Goal: Navigation & Orientation: Find specific page/section

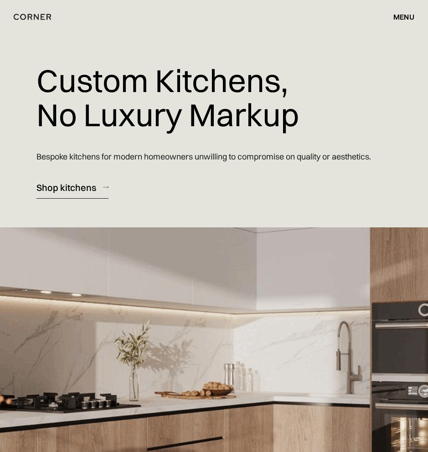
click at [402, 16] on div "menu" at bounding box center [403, 16] width 21 height 7
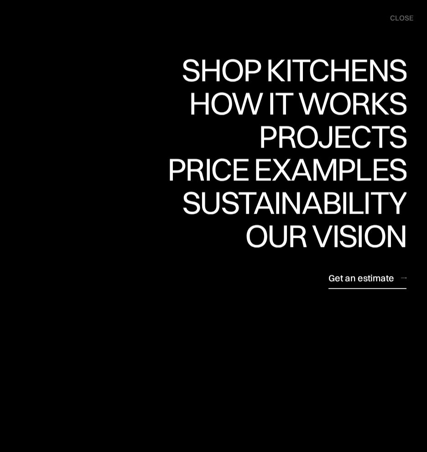
click at [0, 0] on div "Shop Kitchens Shop Kitchens How it works How it works Projects Projects Price e…" at bounding box center [0, 0] width 0 height 0
click at [0, 0] on div "Shop Kitchens" at bounding box center [0, 0] width 0 height 0
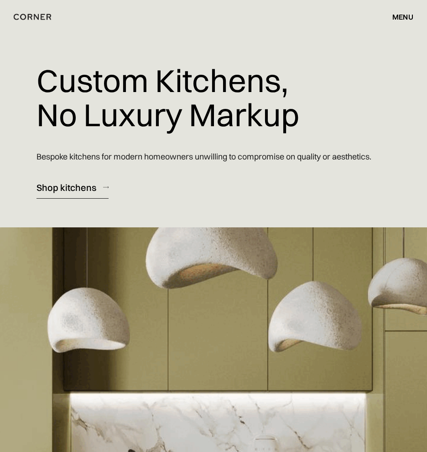
click at [404, 20] on div "menu" at bounding box center [402, 16] width 21 height 7
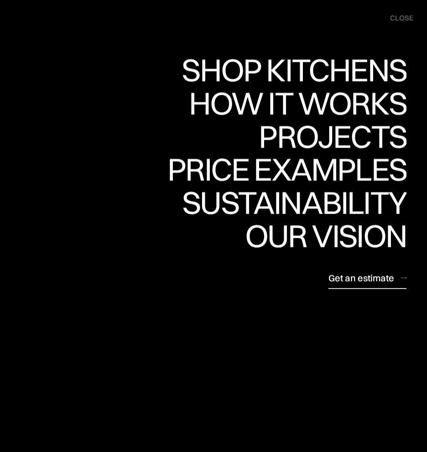
click at [0, 0] on nav "Shop Kitchens Shop Kitchens How it works How it works Projects Projects Price e…" at bounding box center [0, 0] width 0 height 0
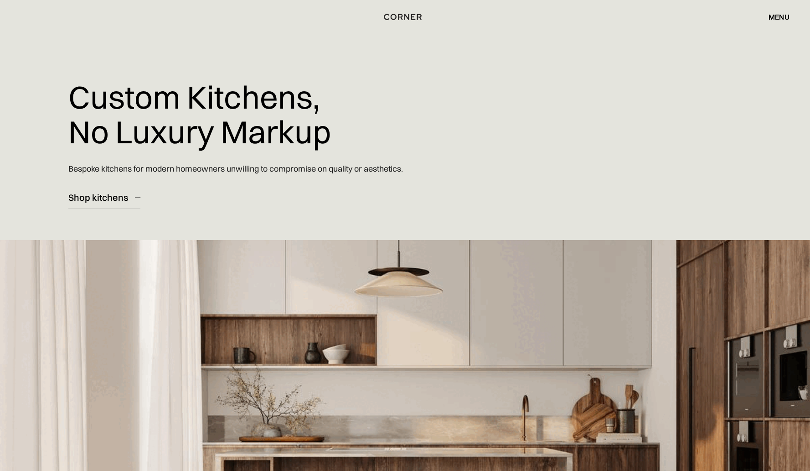
click at [426, 16] on div "menu" at bounding box center [779, 16] width 21 height 7
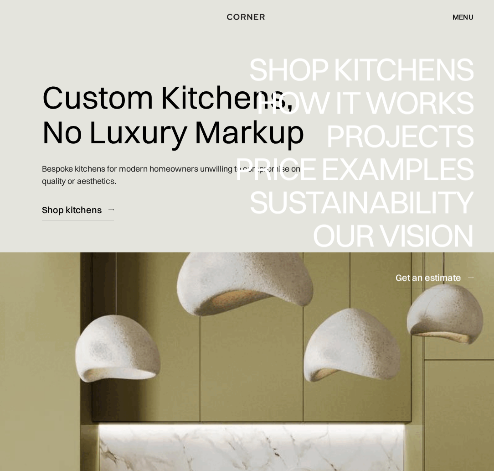
click at [0, 0] on nav "Shop Kitchens Shop Kitchens How it works How it works Projects Projects Price e…" at bounding box center [0, 0] width 0 height 0
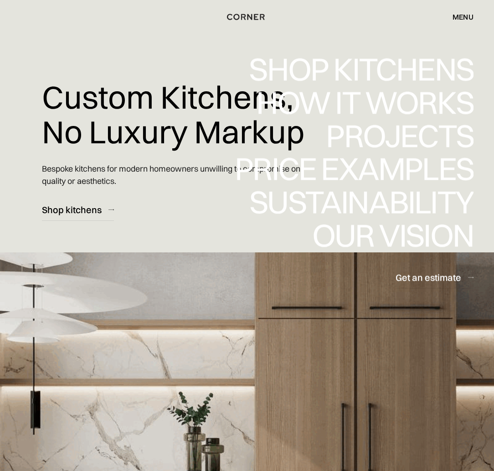
click at [426, 17] on div "menu" at bounding box center [463, 16] width 21 height 7
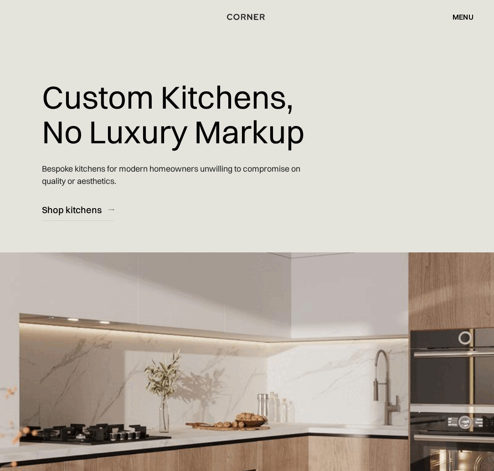
click at [426, 17] on div "menu" at bounding box center [463, 16] width 21 height 7
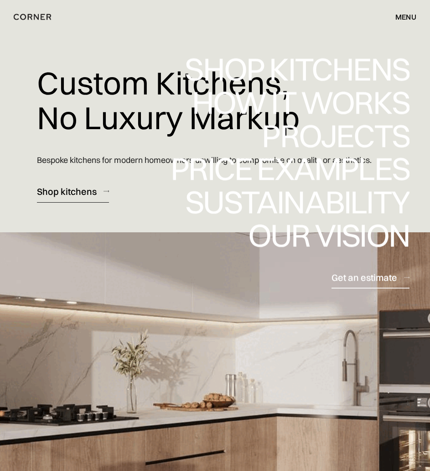
click at [404, 20] on div "menu" at bounding box center [405, 16] width 21 height 7
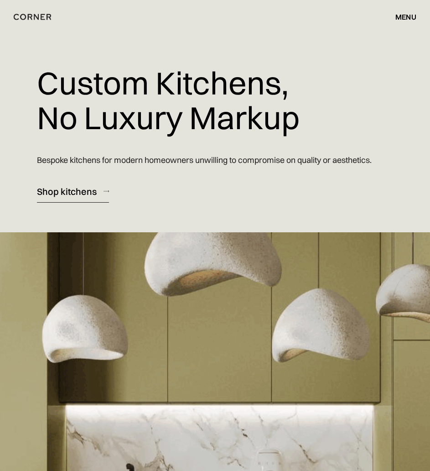
click at [404, 20] on div "menu" at bounding box center [405, 16] width 21 height 7
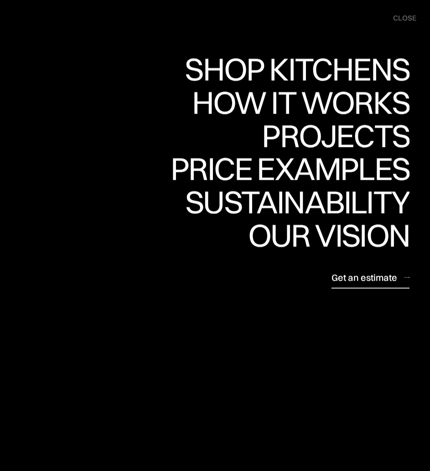
click at [0, 0] on nav "Shop Kitchens Shop Kitchens How it works How it works Projects Projects Price e…" at bounding box center [0, 0] width 0 height 0
